Goal: Task Accomplishment & Management: Manage account settings

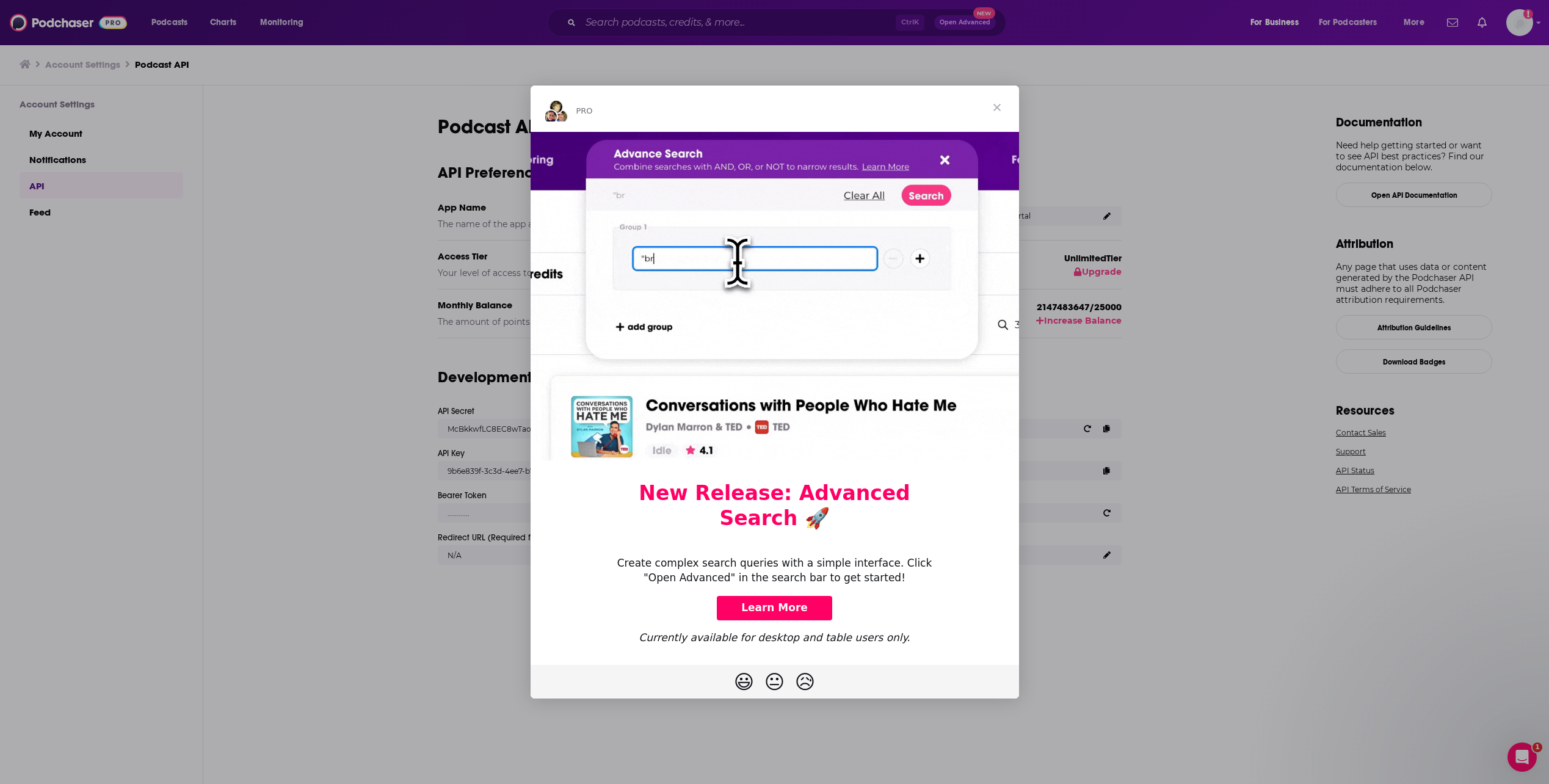
click at [1214, 324] on div "Intercom messenger" at bounding box center [774, 392] width 1549 height 784
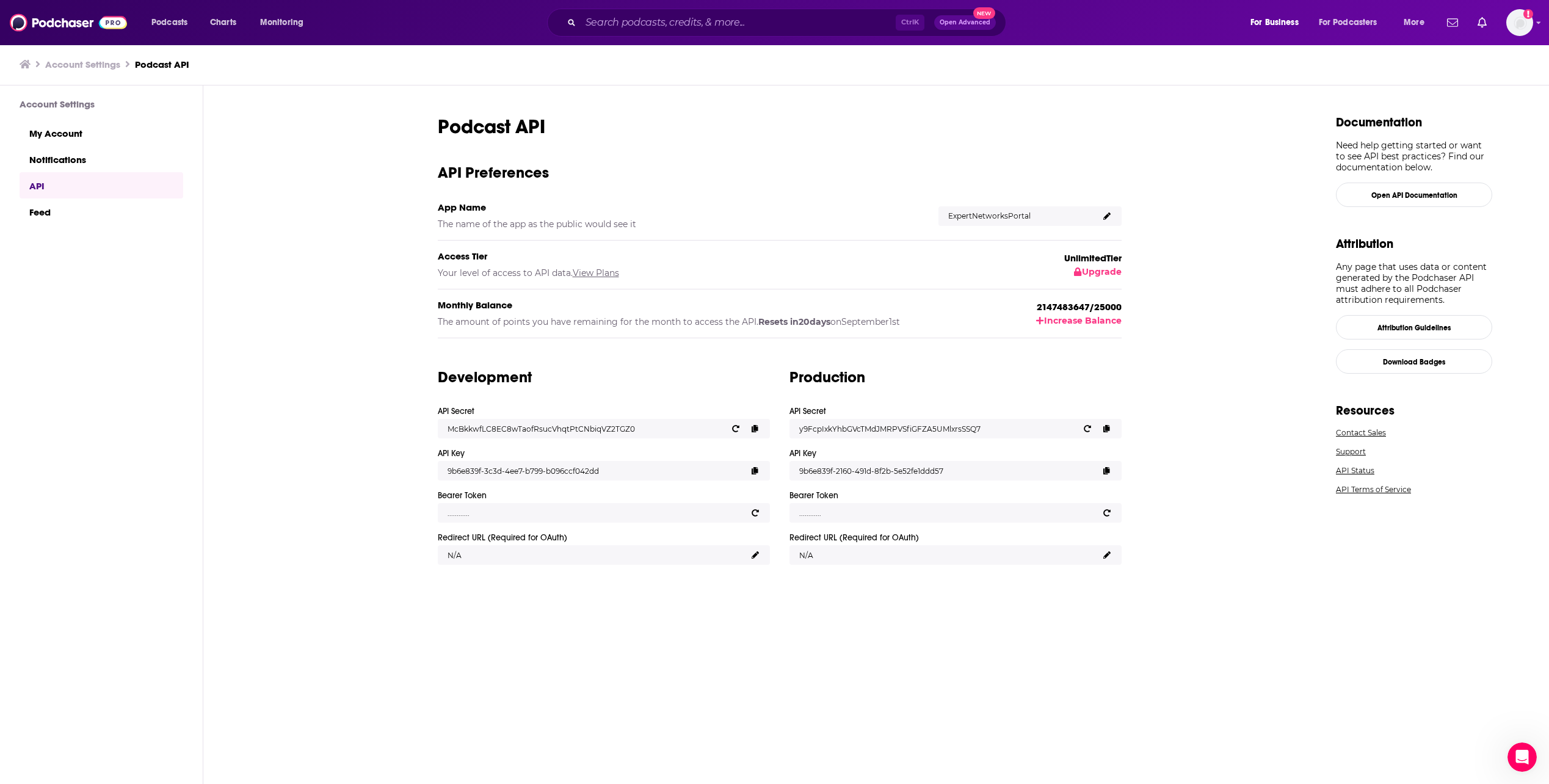
click at [687, 507] on div "............" at bounding box center [604, 513] width 332 height 19
click at [456, 490] on h4 "Bearer Token" at bounding box center [599, 495] width 323 height 10
click at [1274, 571] on div "Podcast API API Preferences App Name The name of the app as the public would se…" at bounding box center [877, 435] width 1348 height 700
click at [86, 218] on link "Feed" at bounding box center [101, 211] width 164 height 26
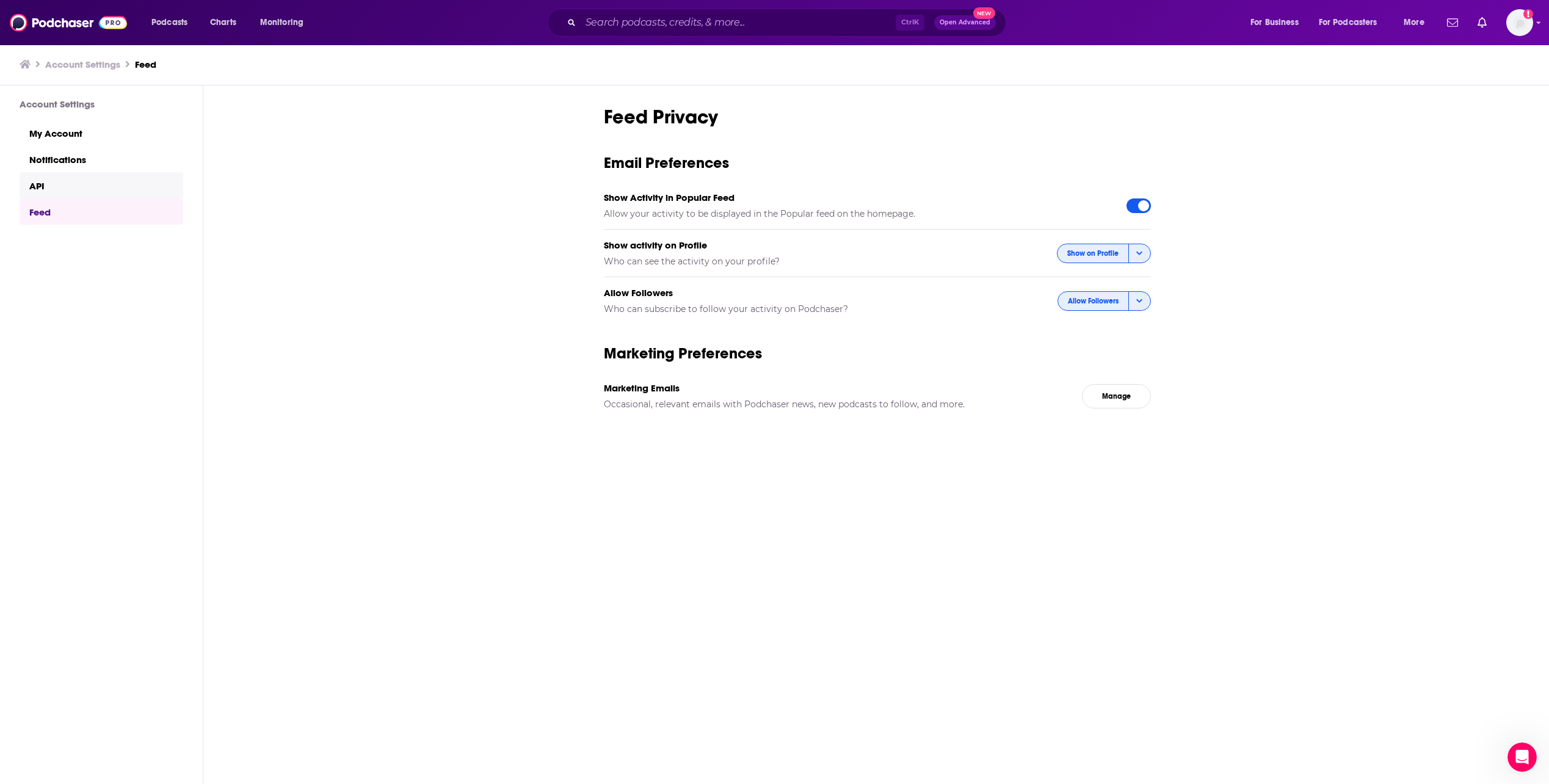
click at [60, 188] on link "API" at bounding box center [101, 185] width 164 height 26
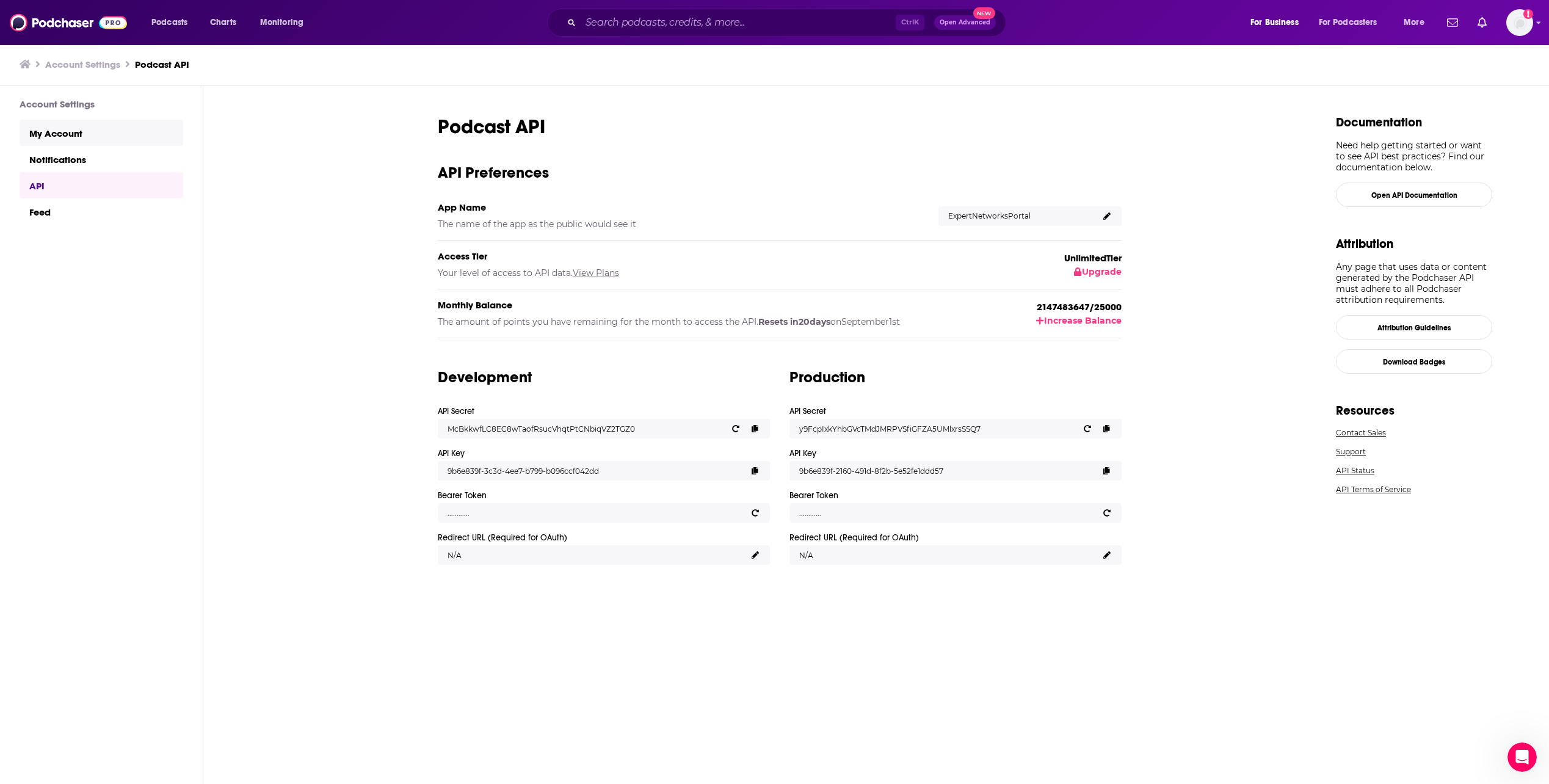
click at [66, 140] on link "My Account" at bounding box center [101, 133] width 164 height 26
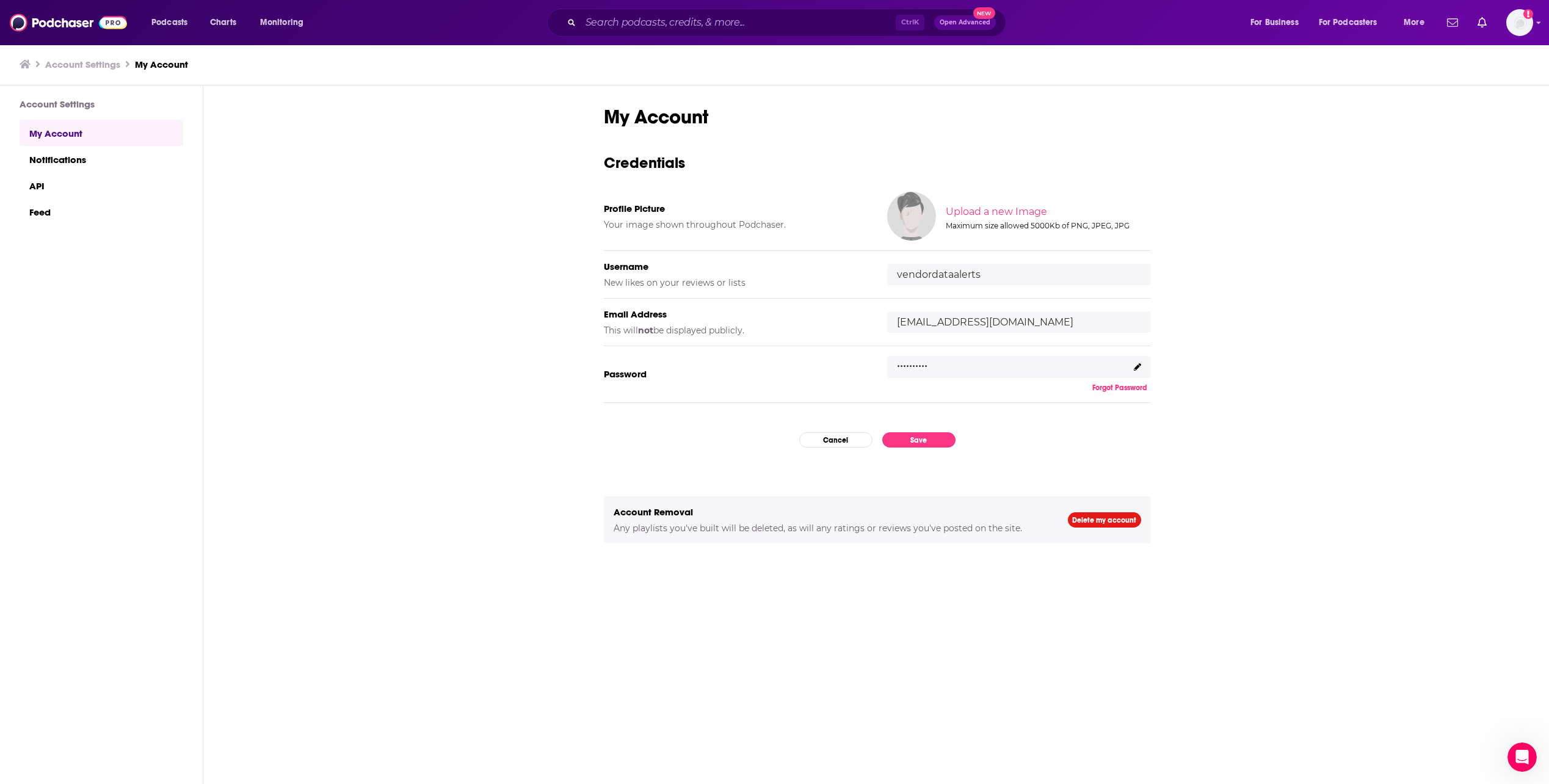
click at [1139, 365] on icon at bounding box center [1137, 367] width 8 height 8
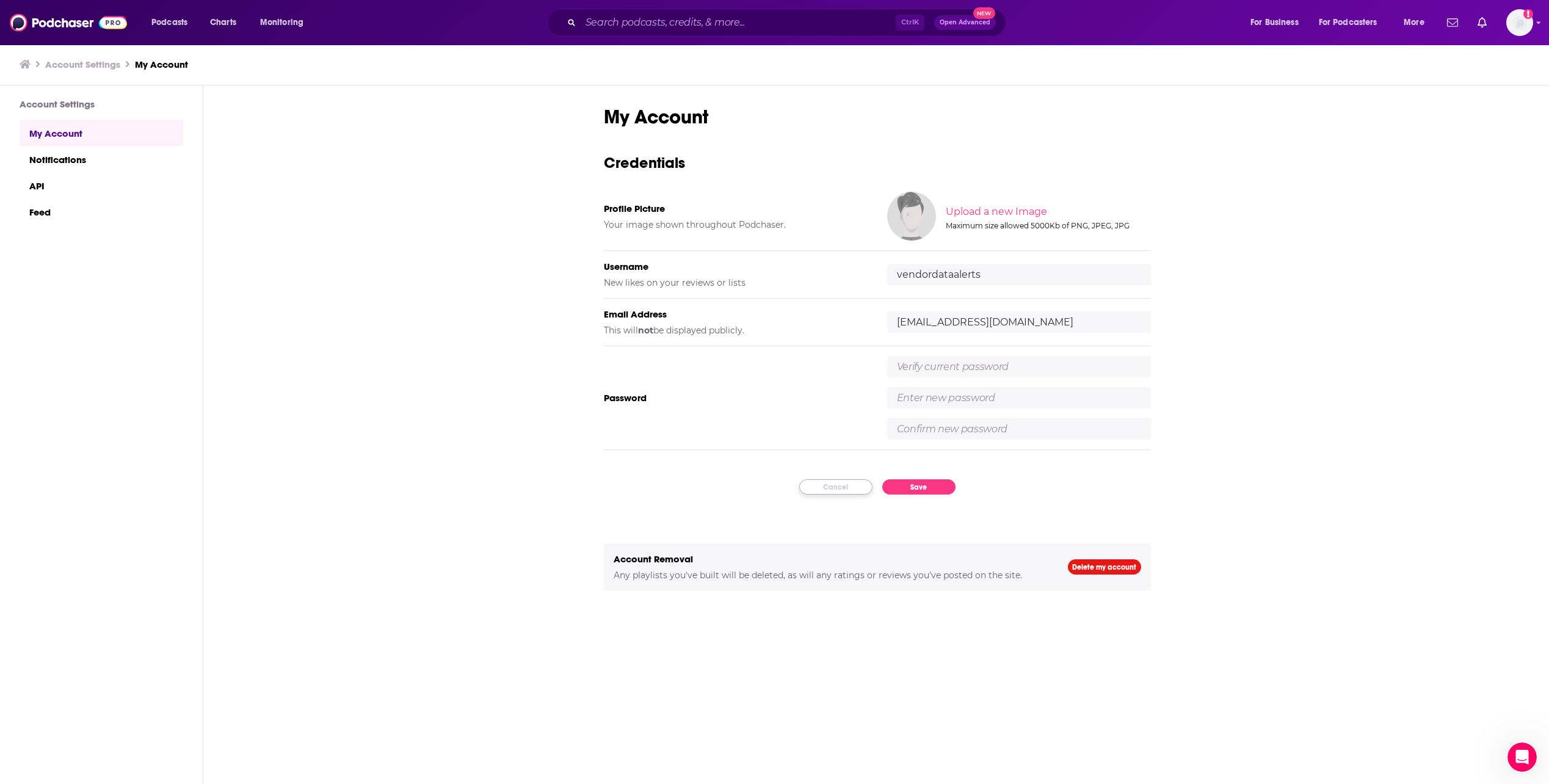
click at [825, 486] on button "Cancel" at bounding box center [836, 487] width 73 height 15
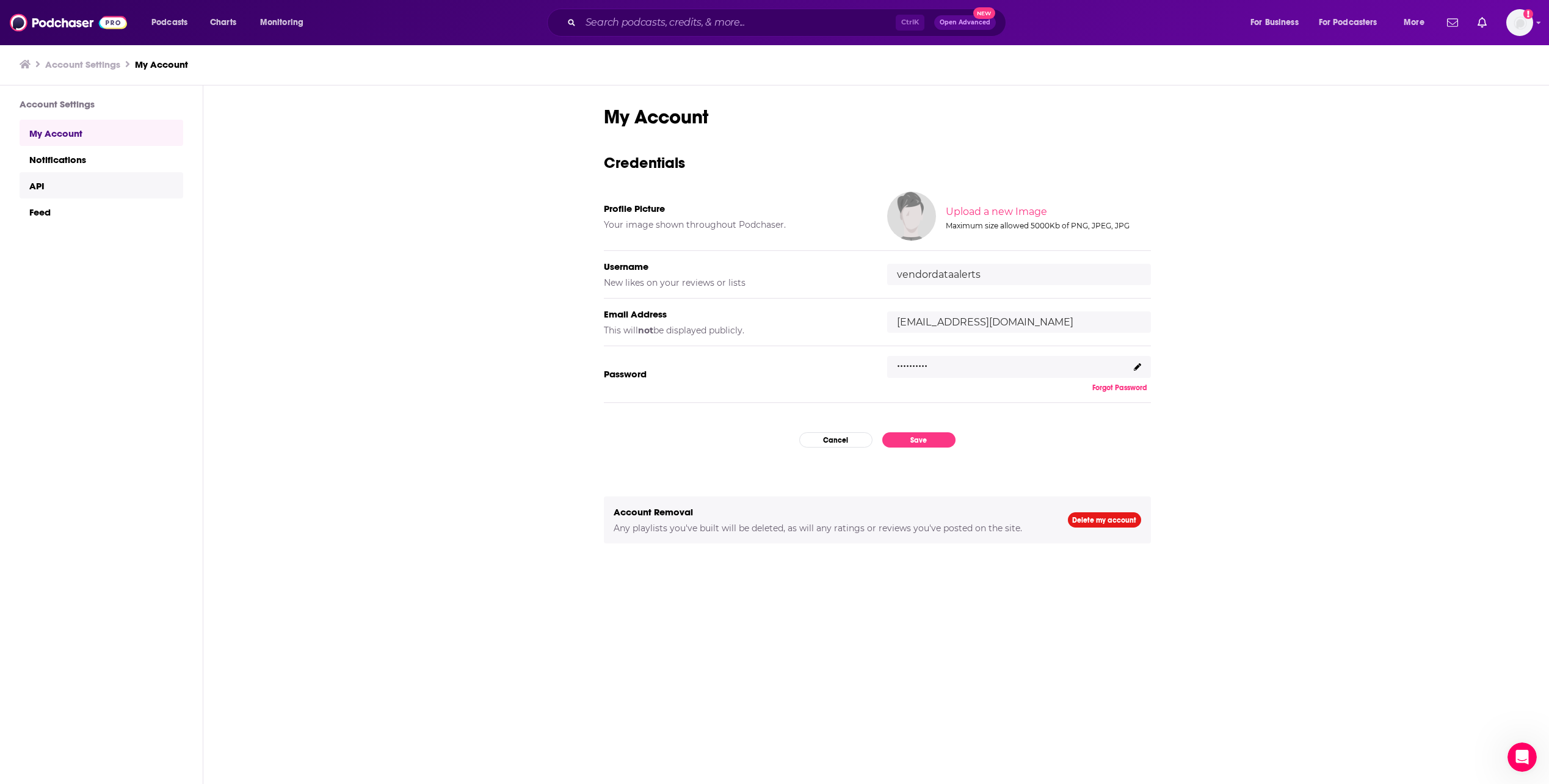
click at [39, 194] on link "API" at bounding box center [101, 185] width 164 height 26
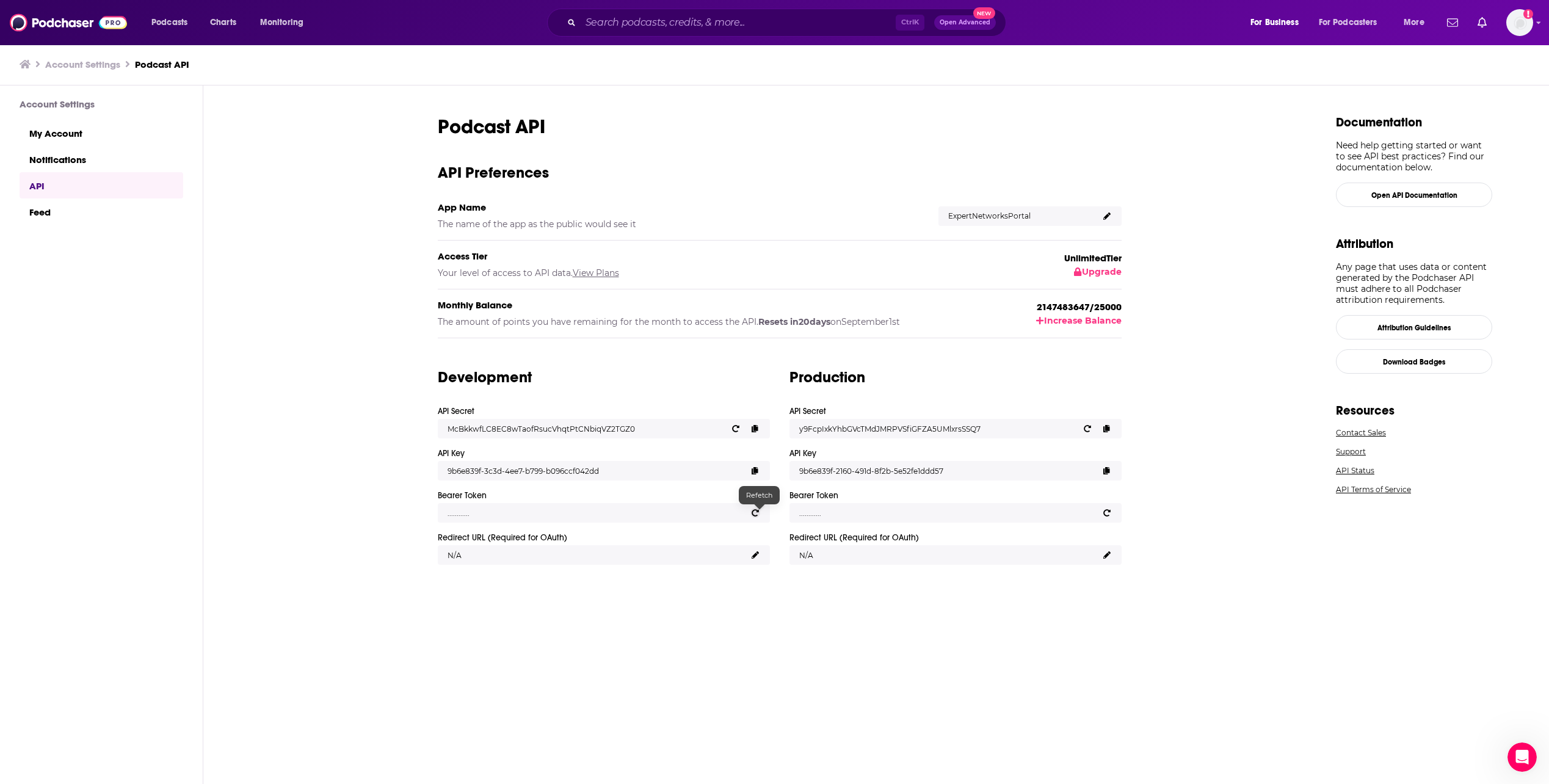
click at [759, 513] on icon at bounding box center [755, 513] width 8 height 8
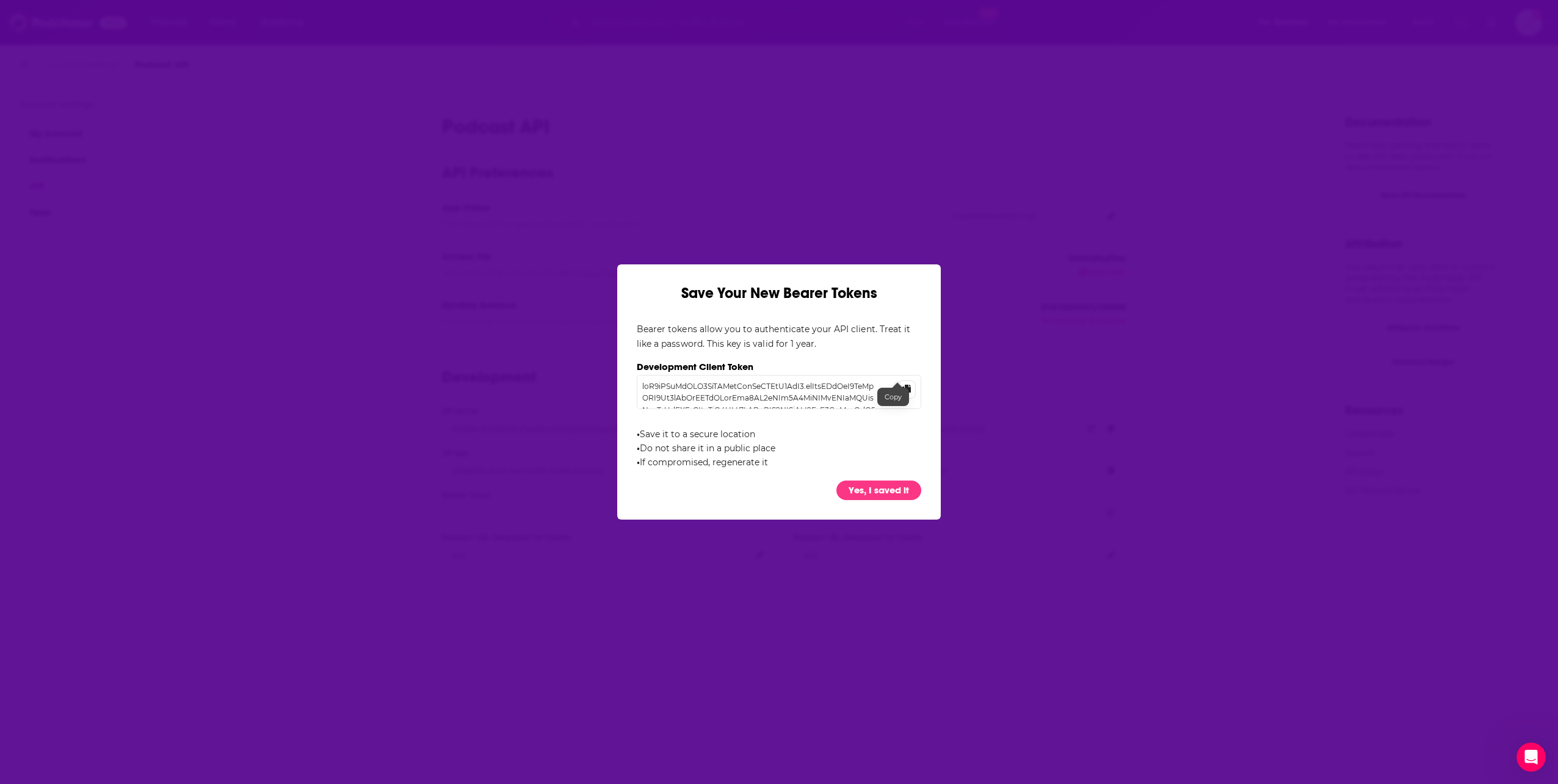
click at [893, 391] on div "Copy" at bounding box center [893, 396] width 32 height 19
click at [902, 390] on icon "Dialog" at bounding box center [906, 390] width 8 height 10
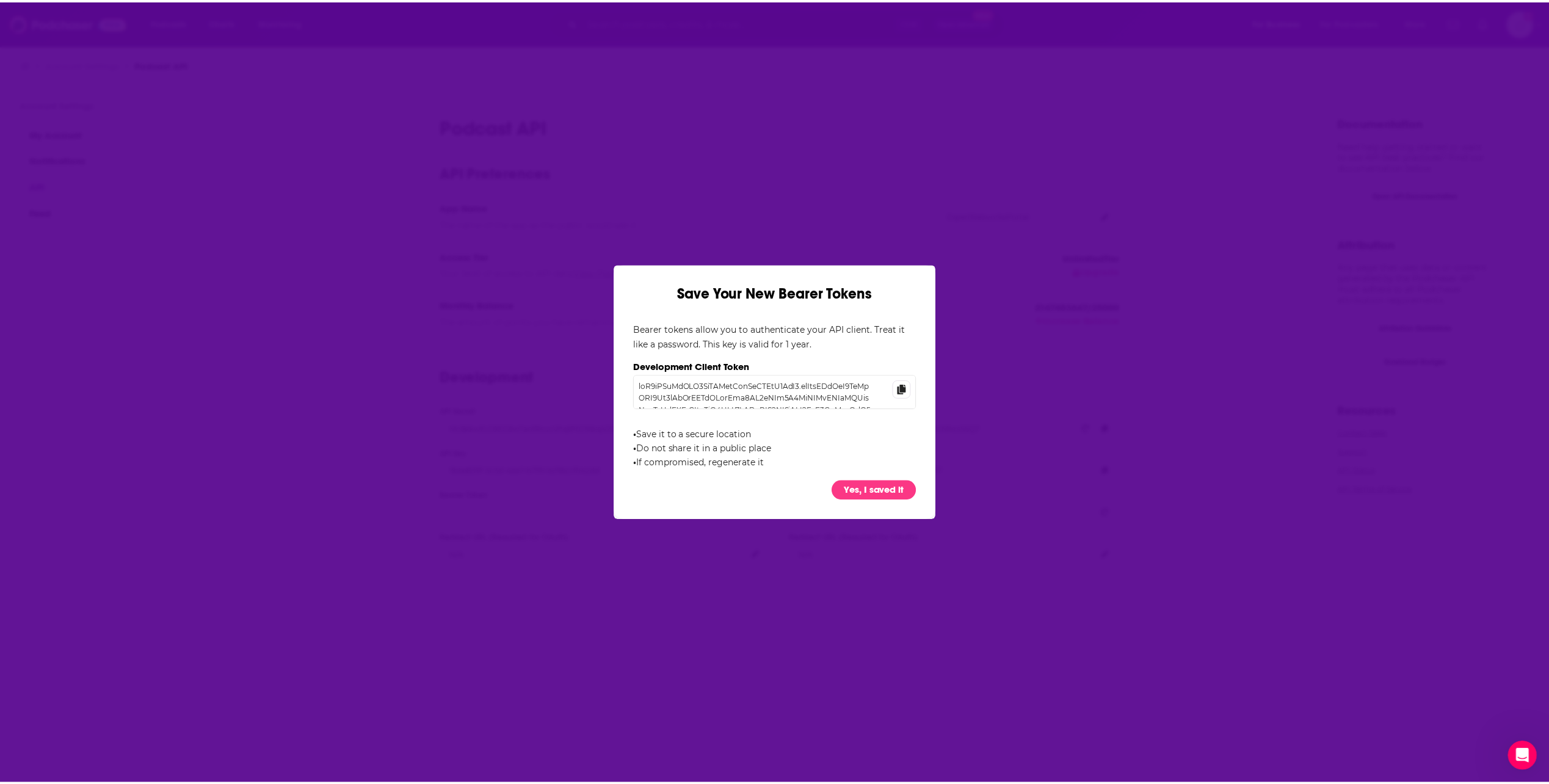
scroll to position [223, 0]
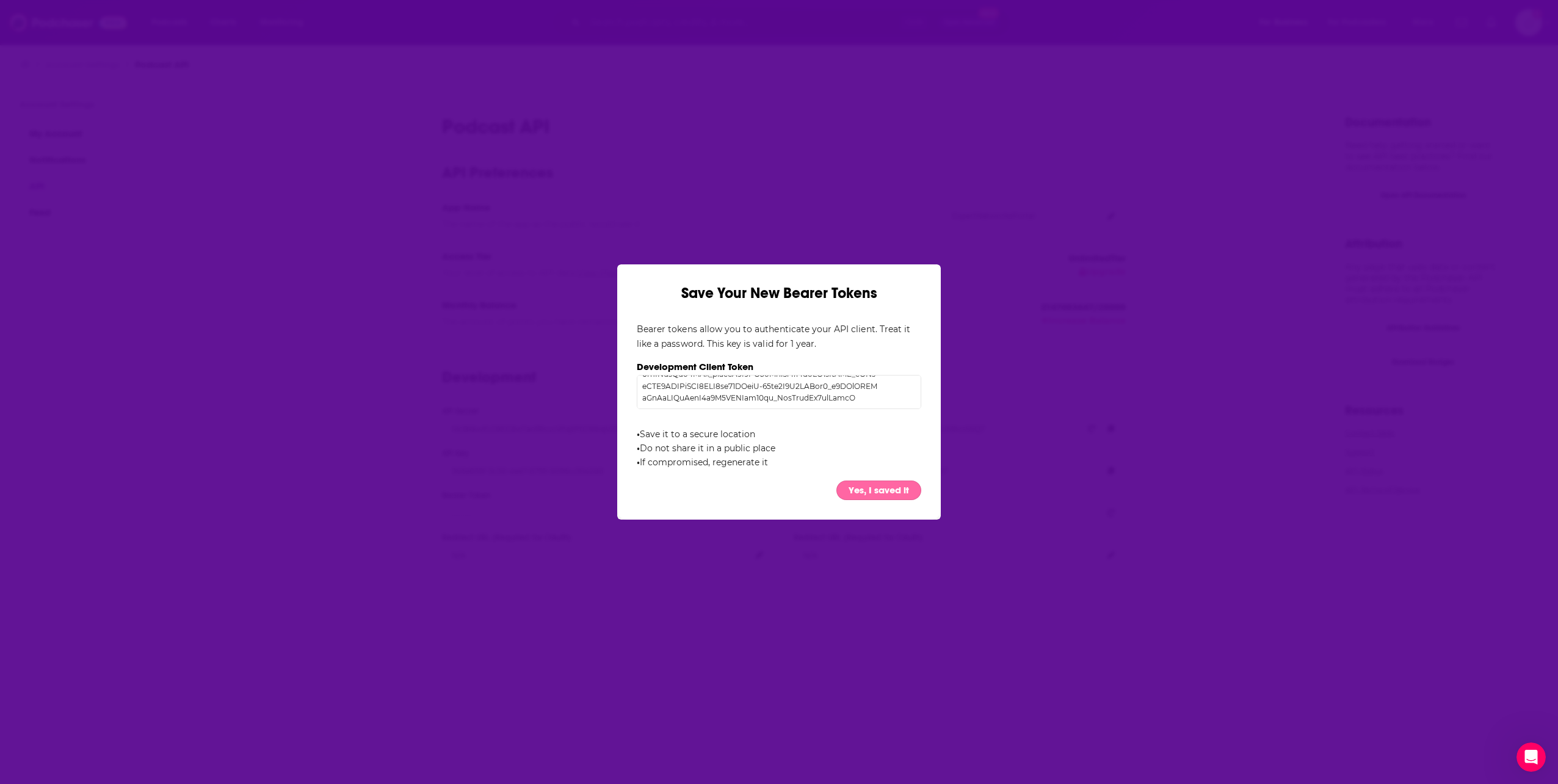
click at [902, 481] on button "Yes, I saved it" at bounding box center [879, 490] width 85 height 19
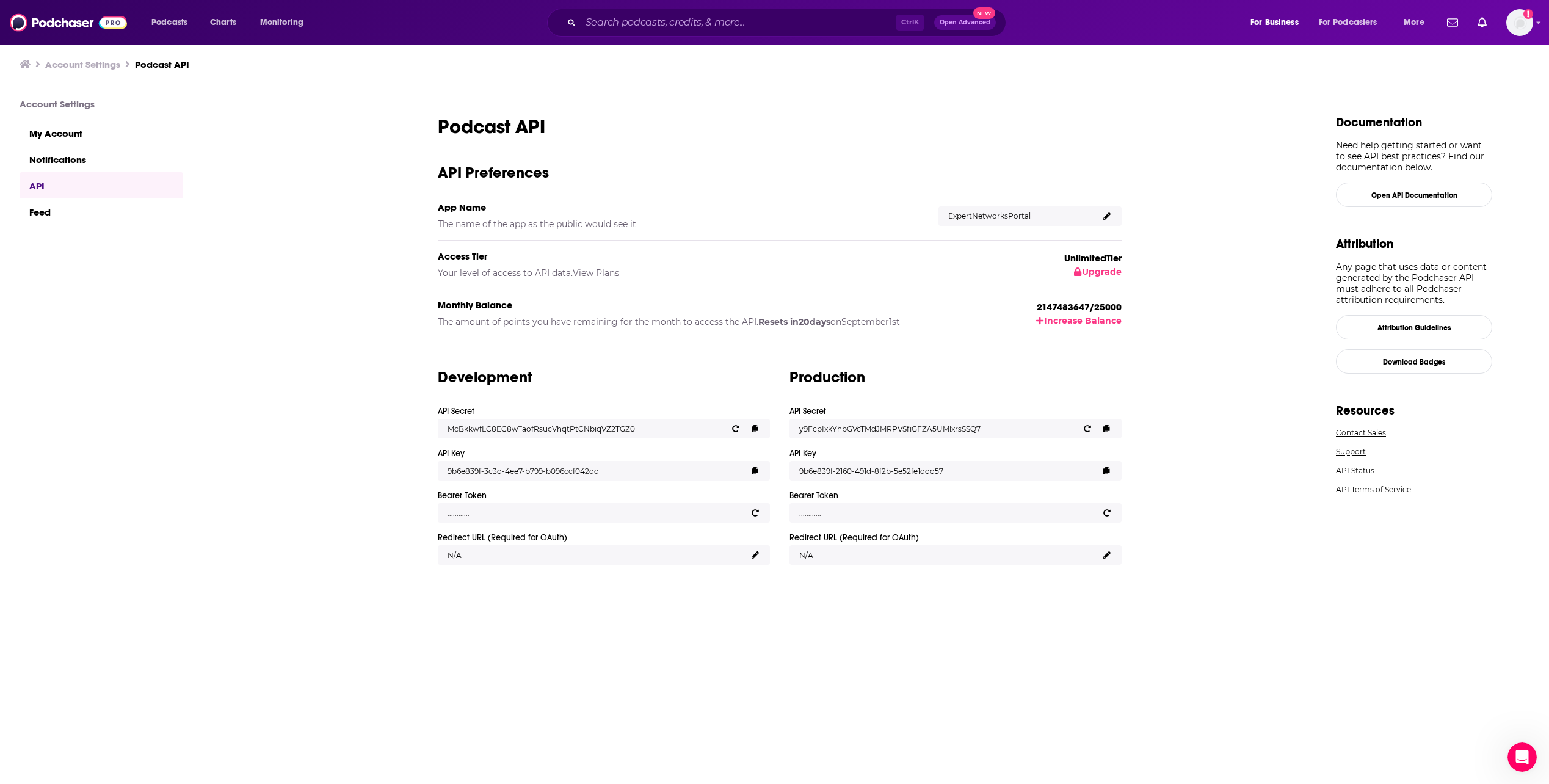
click at [210, 345] on div "Podcast API API Preferences App Name The name of the app as the public would se…" at bounding box center [877, 435] width 1348 height 700
